Goal: Task Accomplishment & Management: Manage account settings

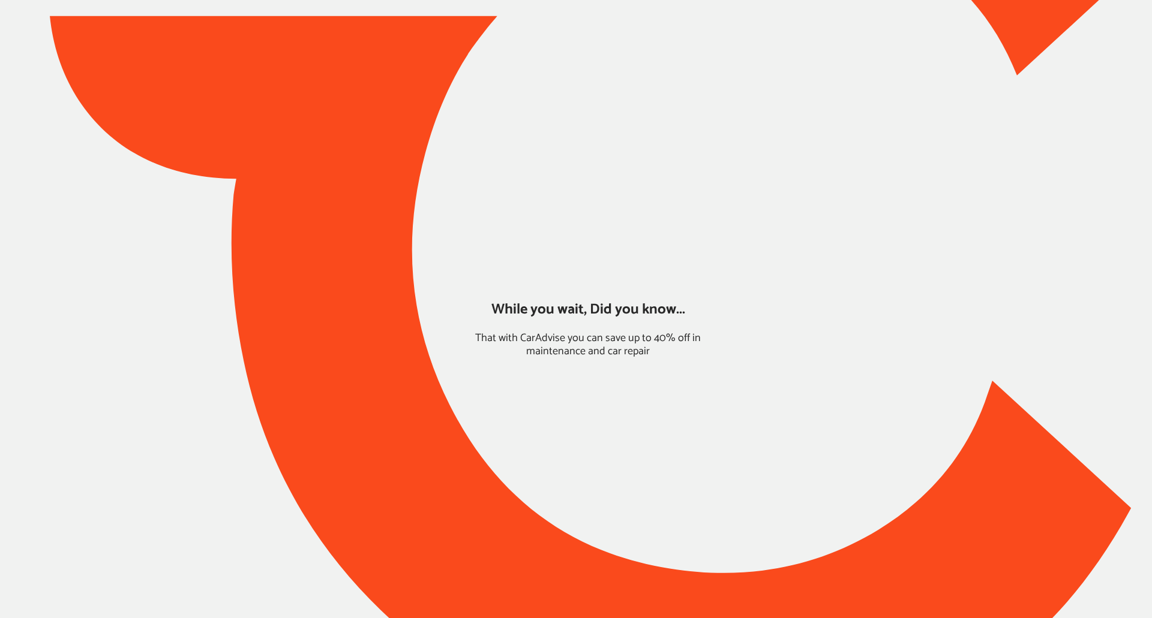
type input "*****"
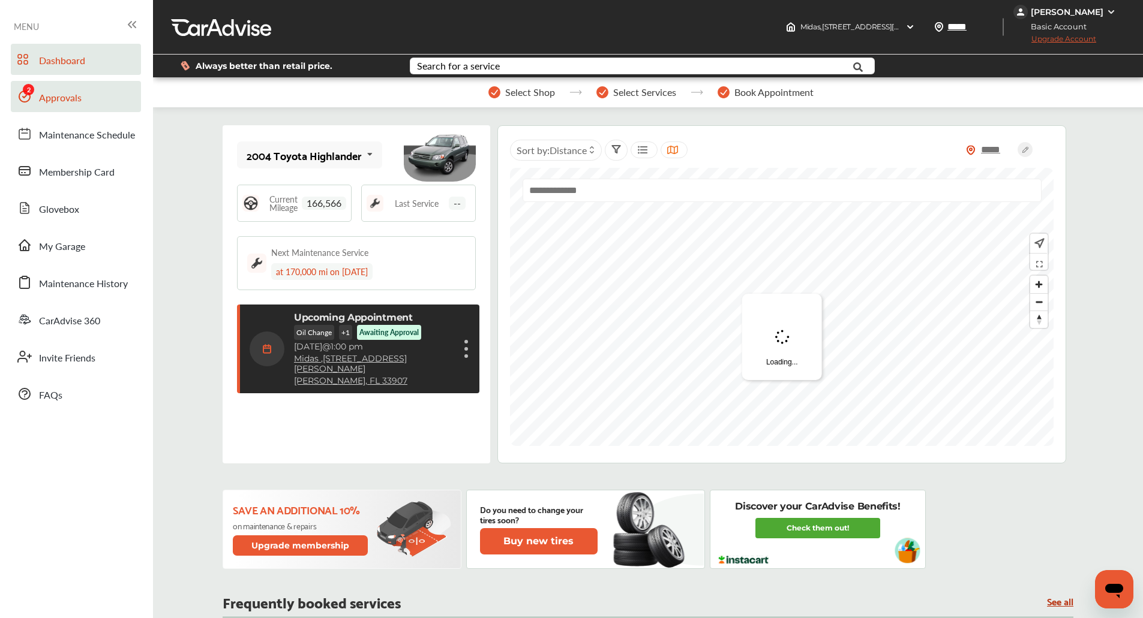
click at [50, 103] on span "Approvals" at bounding box center [60, 99] width 43 height 16
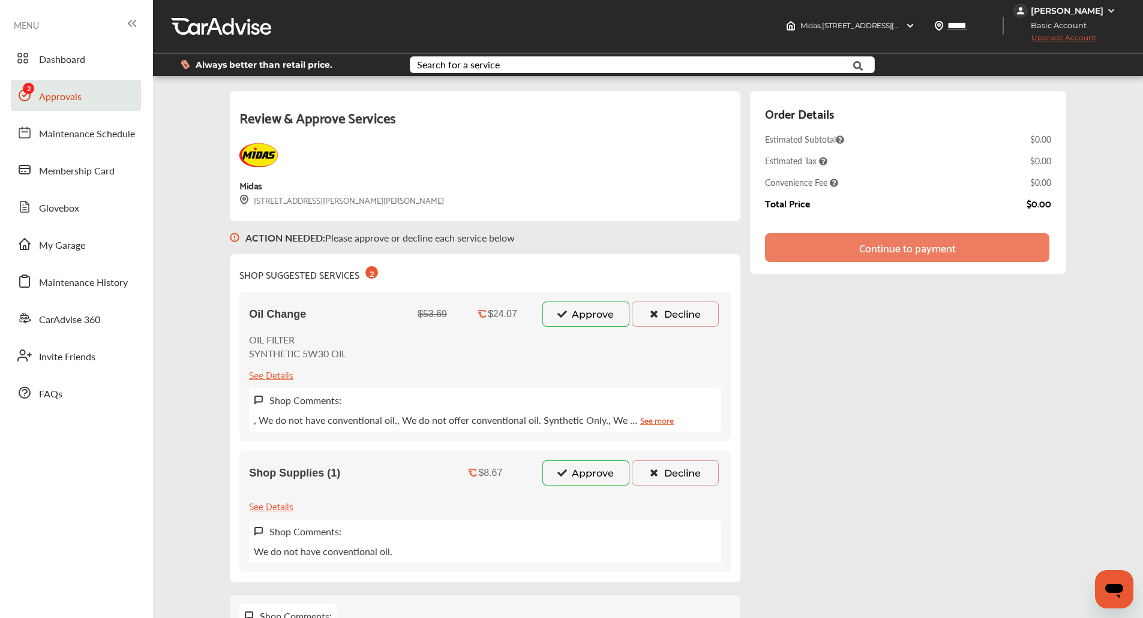
scroll to position [1, 0]
click at [580, 330] on div "Oil Change $53.69 $24.07 Approve Decline OIL FILTER SYNTHETIC 5W30 OIL See Deta…" at bounding box center [484, 367] width 491 height 149
click at [576, 317] on button "Approve" at bounding box center [585, 314] width 87 height 25
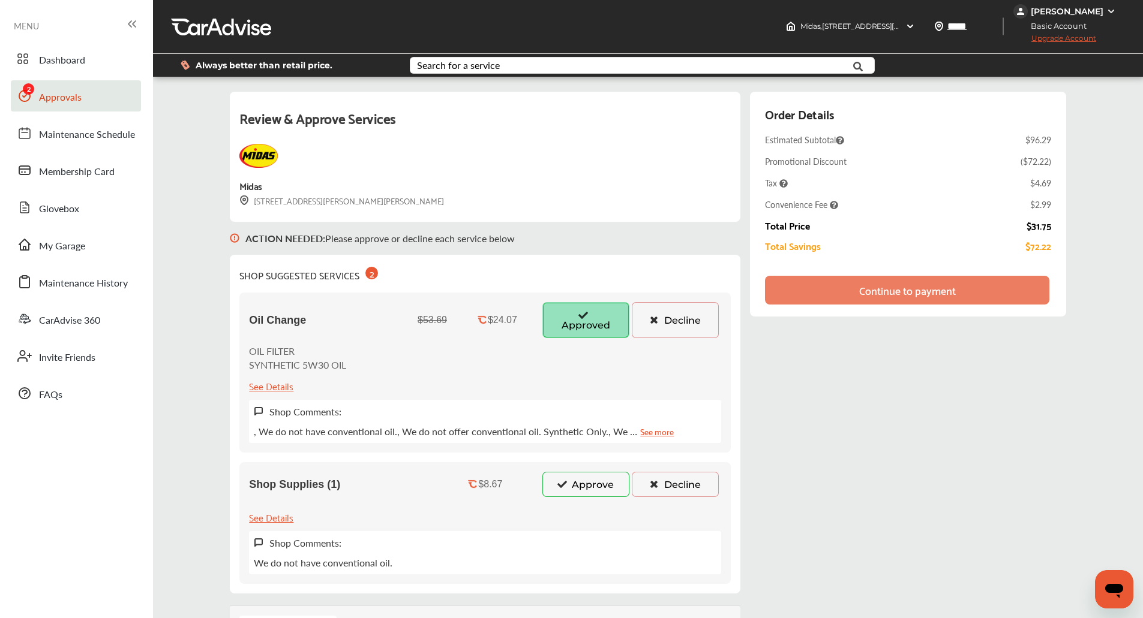
click at [552, 482] on button "Approve" at bounding box center [585, 484] width 87 height 25
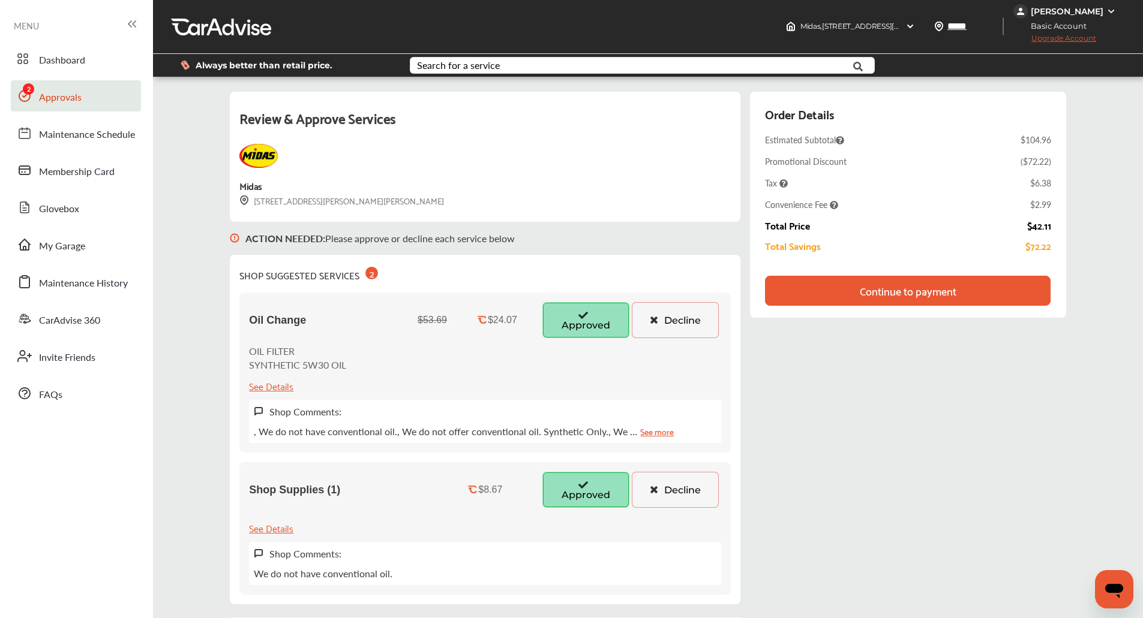
click at [934, 446] on div "Review & Approve Services Midas [STREET_ADDRESS][PERSON_NAME][PERSON_NAME] ACTI…" at bounding box center [647, 386] width 835 height 588
click at [1130, 227] on div "Review & Approve Services Midas [STREET_ADDRESS][PERSON_NAME][PERSON_NAME] ACTI…" at bounding box center [648, 386] width 984 height 600
click at [1116, 205] on div "Review & Approve Services Midas [STREET_ADDRESS][PERSON_NAME][PERSON_NAME] ACTI…" at bounding box center [648, 386] width 984 height 600
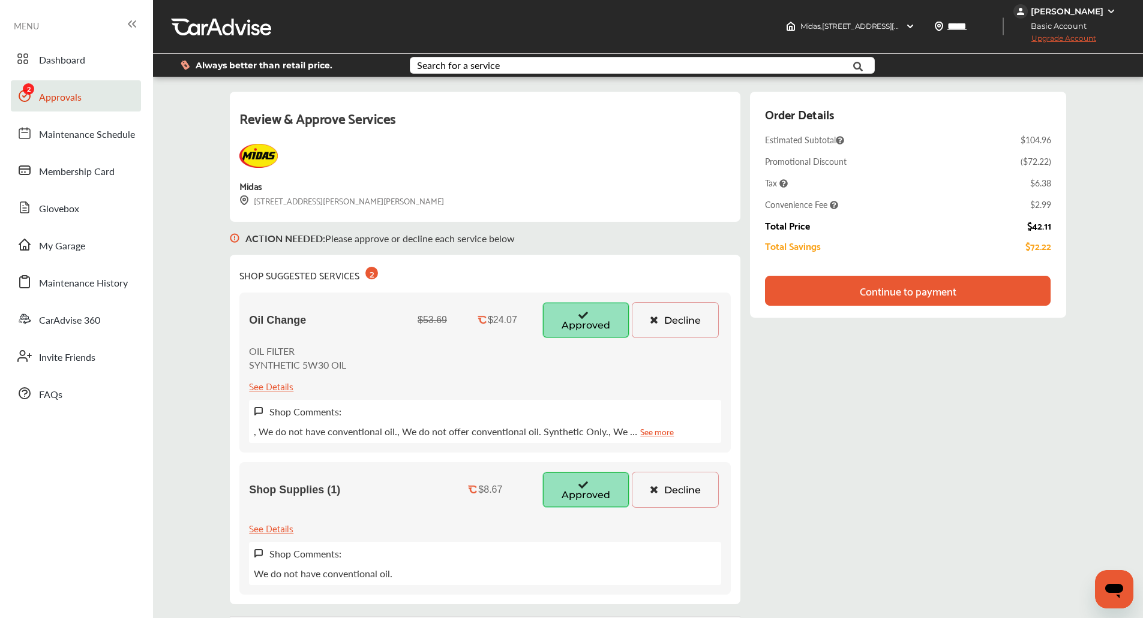
click at [1119, 106] on div "Review & Approve Services Midas [STREET_ADDRESS][PERSON_NAME][PERSON_NAME] ACTI…" at bounding box center [648, 386] width 984 height 600
